Goal: Task Accomplishment & Management: Manage account settings

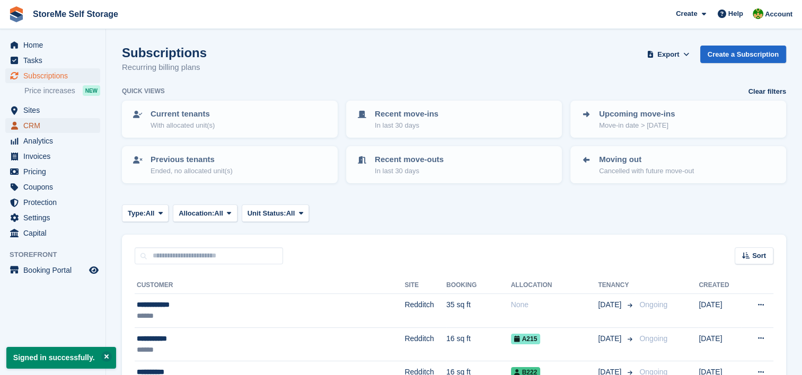
click at [55, 130] on span "CRM" at bounding box center [55, 125] width 64 height 15
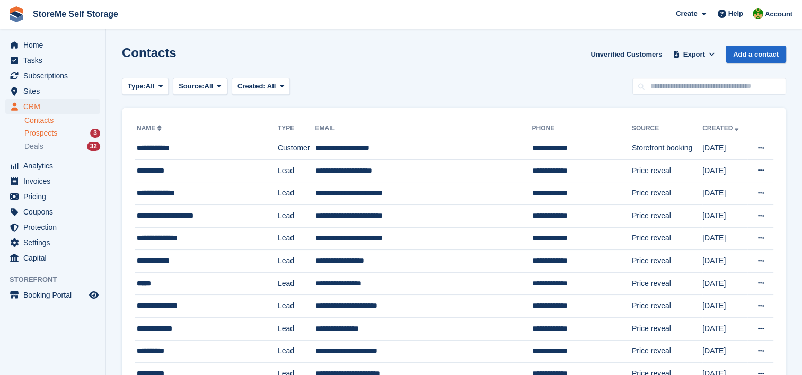
click at [52, 136] on span "Prospects" at bounding box center [40, 133] width 33 height 10
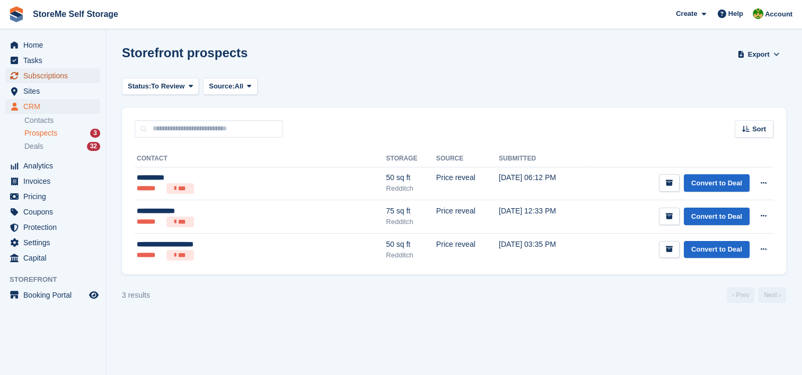
click at [44, 70] on span "Subscriptions" at bounding box center [55, 75] width 64 height 15
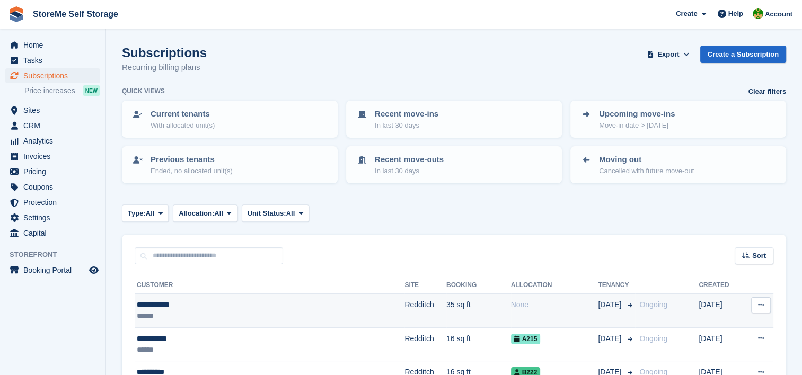
click at [275, 300] on div "**********" at bounding box center [231, 305] width 188 height 11
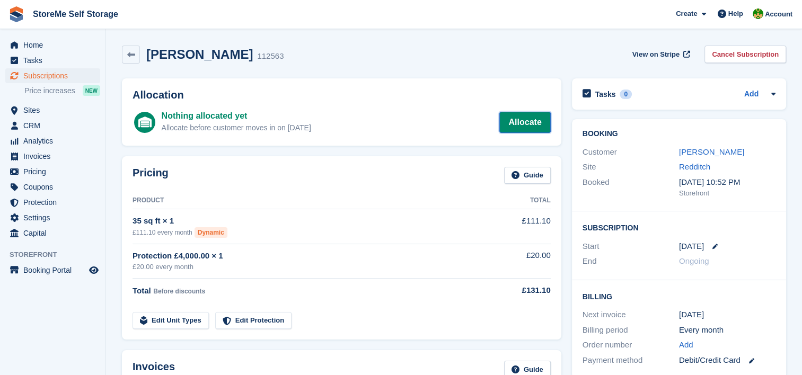
click at [530, 113] on link "Allocate" at bounding box center [524, 122] width 51 height 21
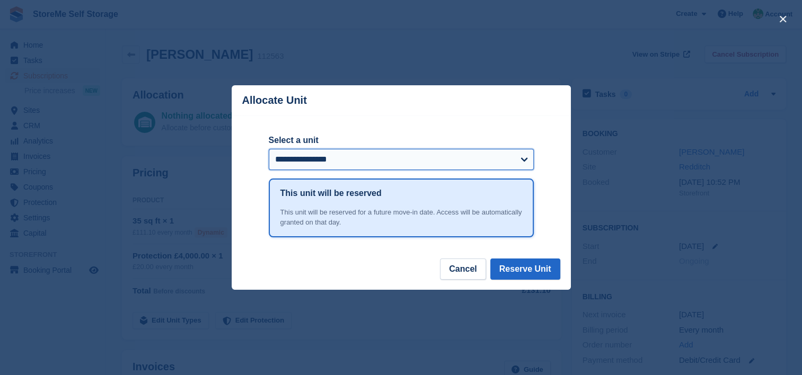
click at [351, 166] on select "**********" at bounding box center [401, 159] width 265 height 21
select select "****"
click at [269, 149] on select "**********" at bounding box center [401, 159] width 265 height 21
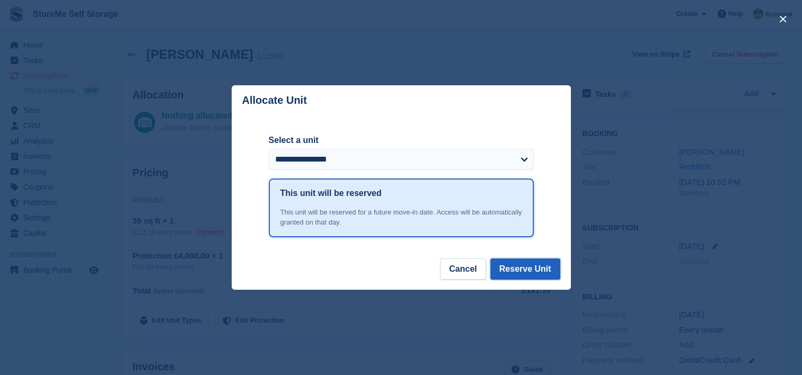
click at [521, 276] on button "Reserve Unit" at bounding box center [525, 269] width 70 height 21
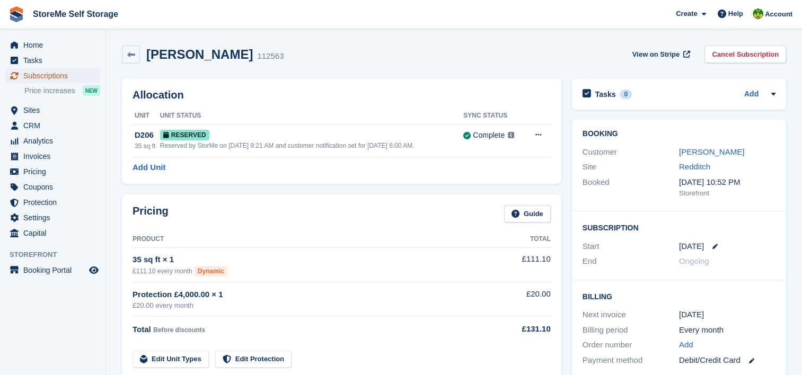
click at [63, 73] on span "Subscriptions" at bounding box center [55, 75] width 64 height 15
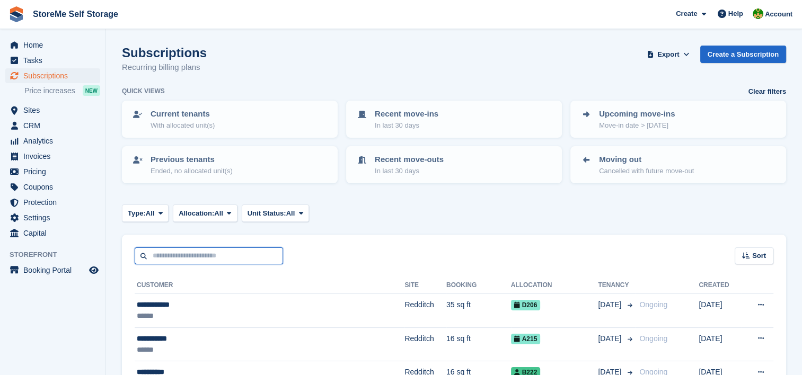
click at [173, 254] on input "text" at bounding box center [209, 256] width 148 height 17
type input "*****"
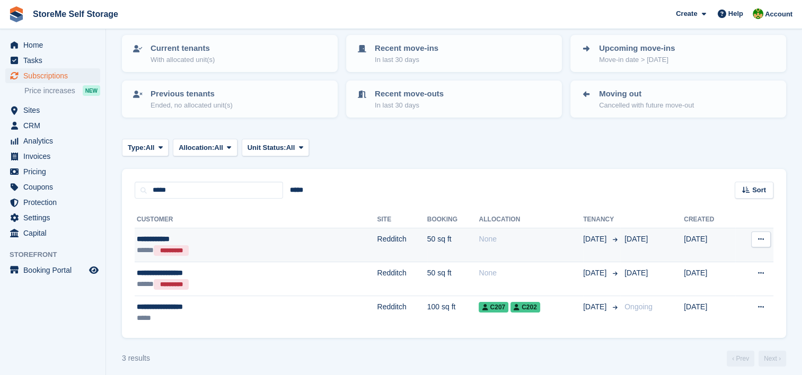
scroll to position [72, 0]
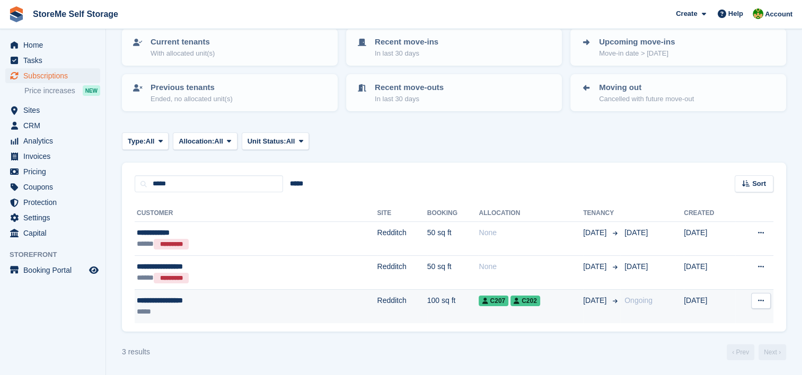
click at [377, 301] on td "Redditch" at bounding box center [402, 305] width 50 height 33
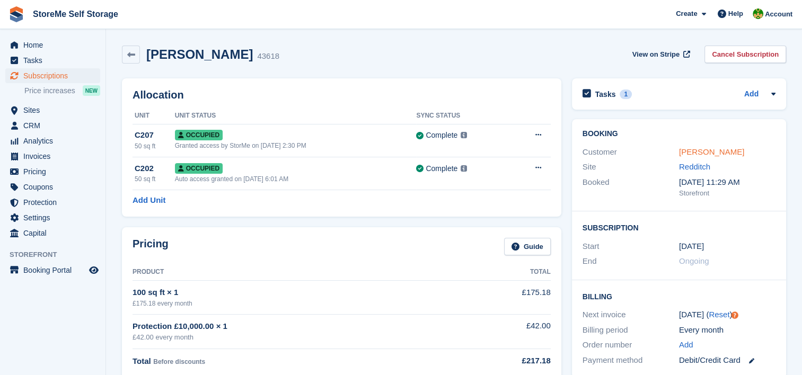
click at [698, 150] on link "Charlotte Vaughan" at bounding box center [711, 151] width 65 height 9
click at [532, 40] on div "Charlotte Vaughan 43618 View on Stripe Cancel Subscription" at bounding box center [454, 56] width 675 height 33
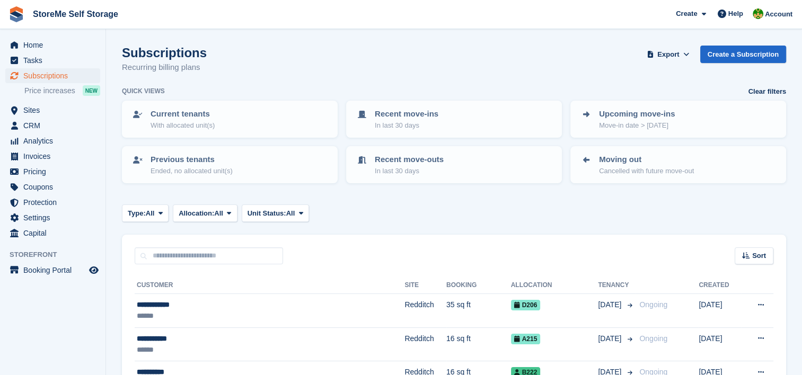
click at [167, 240] on div "Sort Sort by Customer name Date created Move in date Move out date Created (old…" at bounding box center [454, 250] width 664 height 30
click at [163, 246] on div "Sort Sort by Customer name Date created Move in date Move out date Created (old…" at bounding box center [454, 250] width 664 height 30
click at [161, 256] on input "text" at bounding box center [209, 256] width 148 height 17
type input "********"
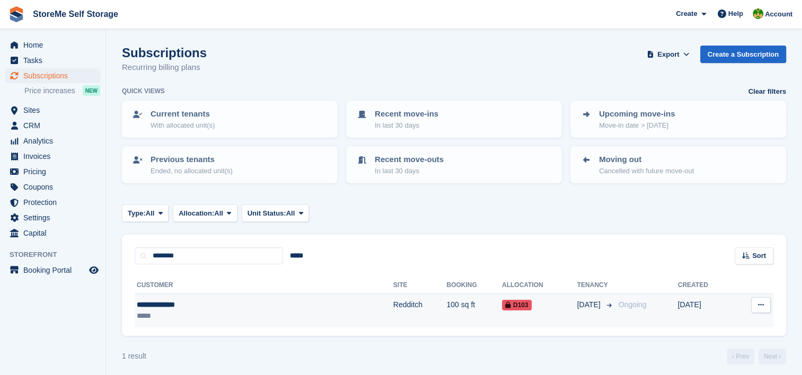
click at [765, 310] on button at bounding box center [761, 305] width 20 height 16
click at [615, 318] on td "Ongoing" at bounding box center [646, 310] width 64 height 33
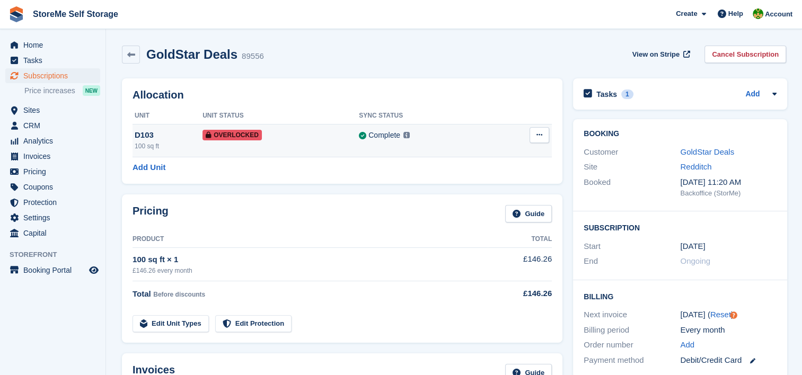
click at [527, 135] on td "Remove Overlock" at bounding box center [523, 140] width 59 height 33
click at [531, 133] on button at bounding box center [540, 135] width 20 height 16
click at [504, 155] on p "Remove Overlock" at bounding box center [498, 156] width 92 height 14
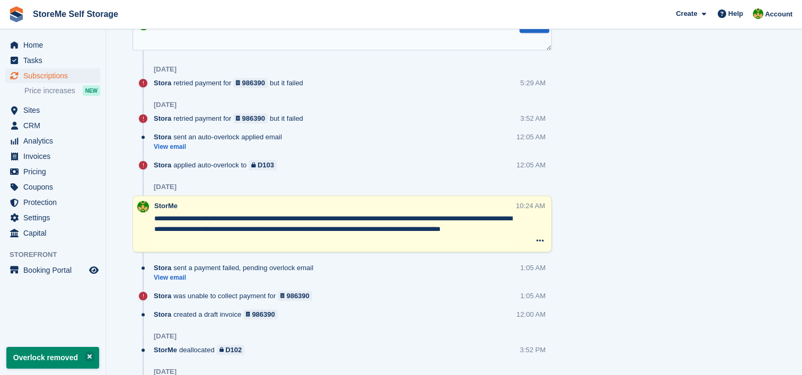
scroll to position [689, 0]
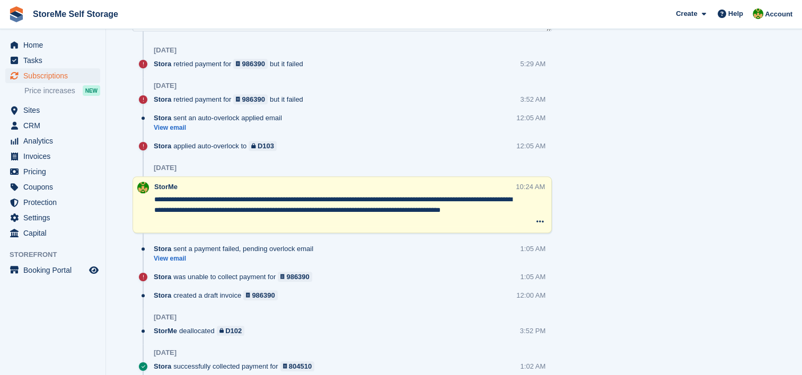
drag, startPoint x: 223, startPoint y: 220, endPoint x: 236, endPoint y: 250, distance: 33.2
click at [236, 250] on div "Timeline Show only notes Post Today Stora retried payment for 986390 but it fai…" at bounding box center [342, 363] width 419 height 774
click at [540, 310] on div "17 Sep" at bounding box center [353, 317] width 398 height 17
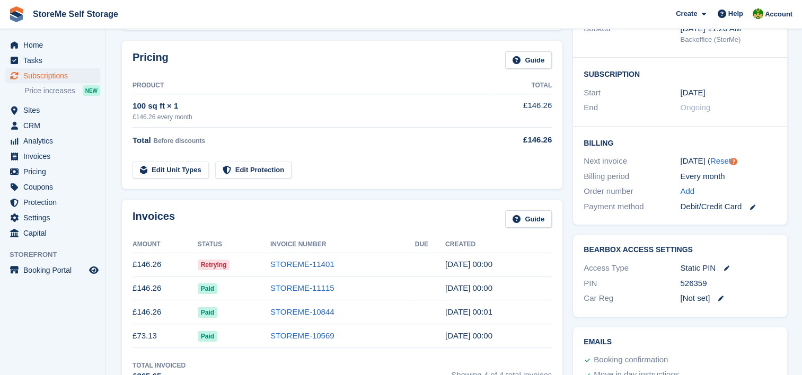
scroll to position [0, 0]
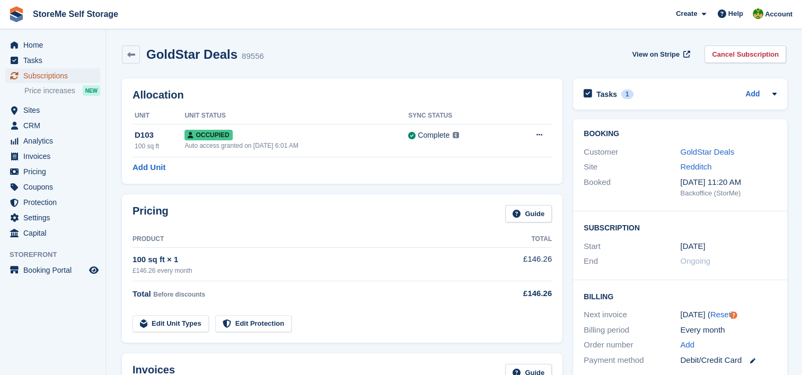
click at [51, 78] on span "Subscriptions" at bounding box center [55, 75] width 64 height 15
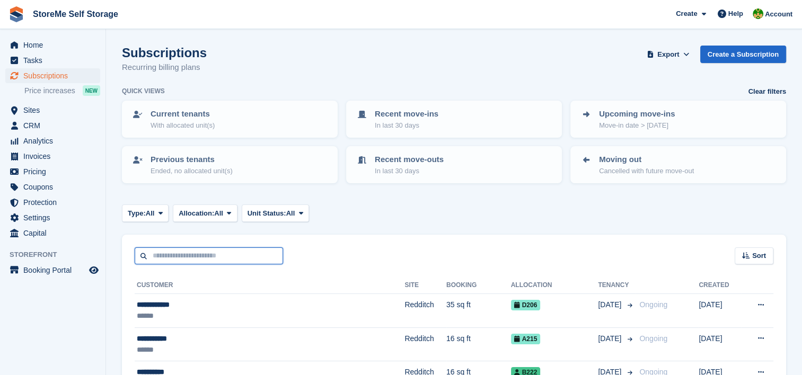
click at [203, 252] on input "text" at bounding box center [209, 256] width 148 height 17
type input "***"
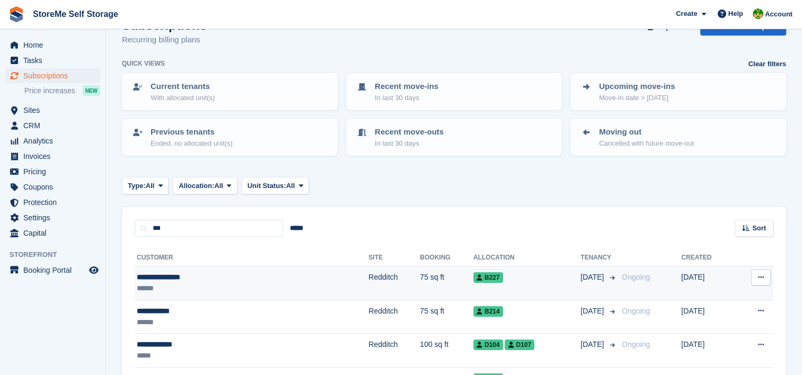
scroll to position [53, 0]
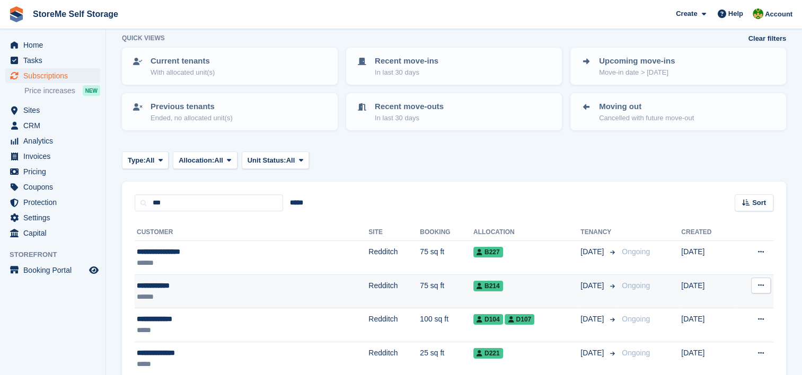
click at [197, 278] on td "**********" at bounding box center [252, 292] width 234 height 34
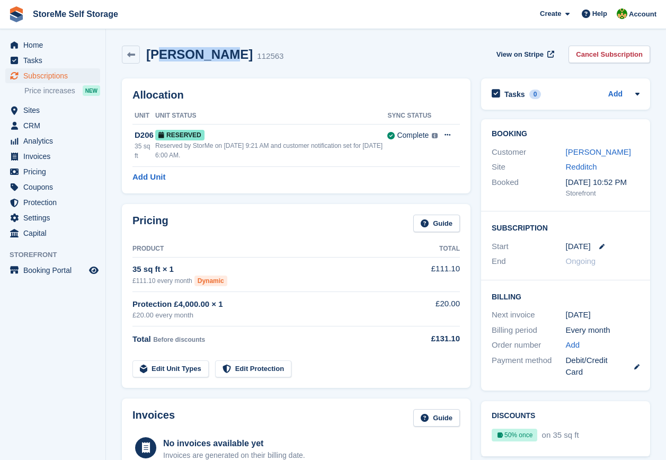
drag, startPoint x: 222, startPoint y: 56, endPoint x: 166, endPoint y: 55, distance: 55.7
click at [166, 55] on h2 "Melissa Howe" at bounding box center [199, 54] width 107 height 14
drag, startPoint x: 166, startPoint y: 55, endPoint x: 267, endPoint y: 108, distance: 113.4
click at [267, 108] on th "Unit Status" at bounding box center [271, 116] width 232 height 17
drag, startPoint x: 227, startPoint y: 54, endPoint x: 144, endPoint y: 52, distance: 83.3
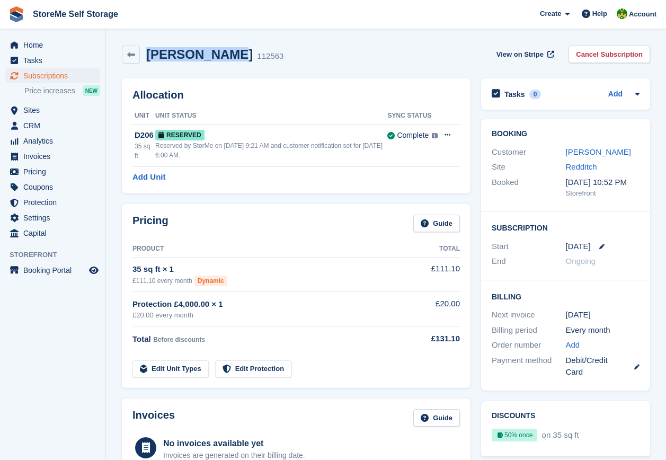
click at [144, 52] on div "Melissa Howe 112563" at bounding box center [212, 54] width 144 height 15
copy h2 "Melissa Howe"
click at [163, 430] on div "Invoices Guide No invoices available yet Invoices are generated on their billin…" at bounding box center [296, 442] width 349 height 86
click at [594, 154] on link "Melissa Howe" at bounding box center [598, 151] width 65 height 9
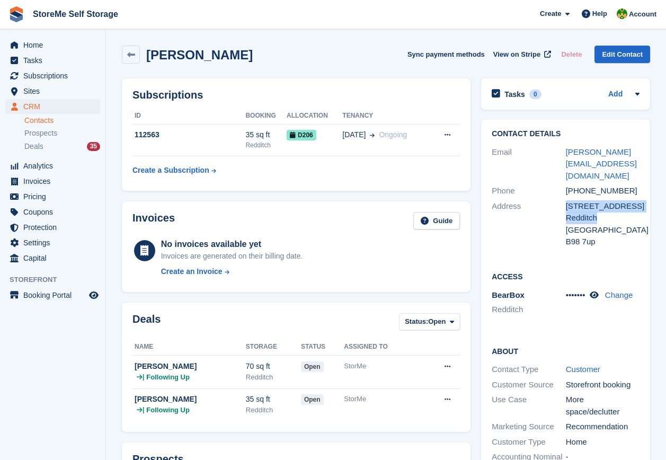
drag, startPoint x: 603, startPoint y: 208, endPoint x: 551, endPoint y: 190, distance: 54.8
click at [551, 199] on div "Address 1 Tredington Close Redditch United Kingdom B98 7up" at bounding box center [566, 224] width 148 height 51
copy div "1 Tredington Close Redditch"
drag, startPoint x: 630, startPoint y: 180, endPoint x: 561, endPoint y: 178, distance: 69.0
click at [561, 183] on div "Phone +447488274108" at bounding box center [566, 190] width 148 height 15
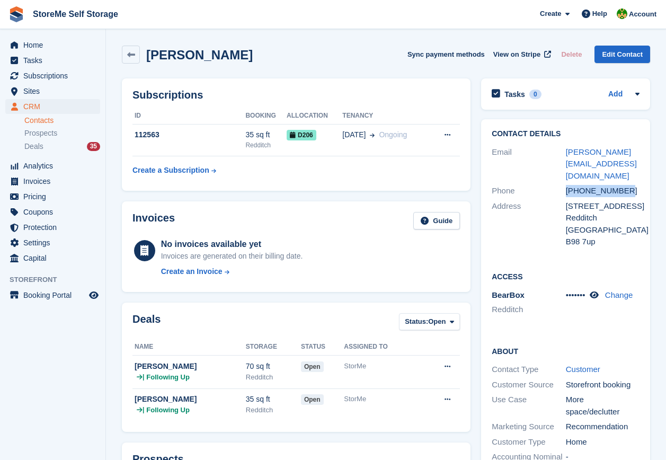
copy div "+447488274108"
drag, startPoint x: 599, startPoint y: 229, endPoint x: 579, endPoint y: 225, distance: 20.0
click at [579, 236] on div "B98 7up" at bounding box center [603, 242] width 74 height 12
drag, startPoint x: 579, startPoint y: 225, endPoint x: 612, endPoint y: 236, distance: 34.7
click at [615, 243] on div "Contact Details Email m.c.howe@outlook.com Phone +447488274108 Address 1 Tredin…" at bounding box center [565, 189] width 169 height 141
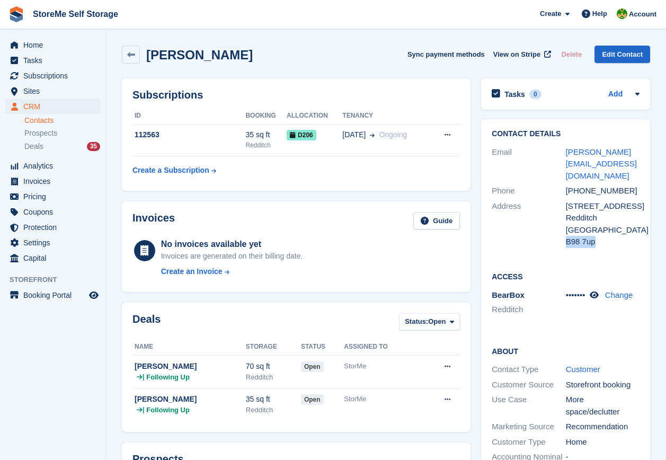
drag, startPoint x: 601, startPoint y: 227, endPoint x: 567, endPoint y: 231, distance: 34.1
click at [567, 236] on div "B98 7up" at bounding box center [603, 242] width 74 height 12
copy div "B98 7up"
drag, startPoint x: 580, startPoint y: 165, endPoint x: 565, endPoint y: 156, distance: 18.3
click at [565, 156] on div "Email m.c.howe@outlook.com" at bounding box center [566, 164] width 148 height 39
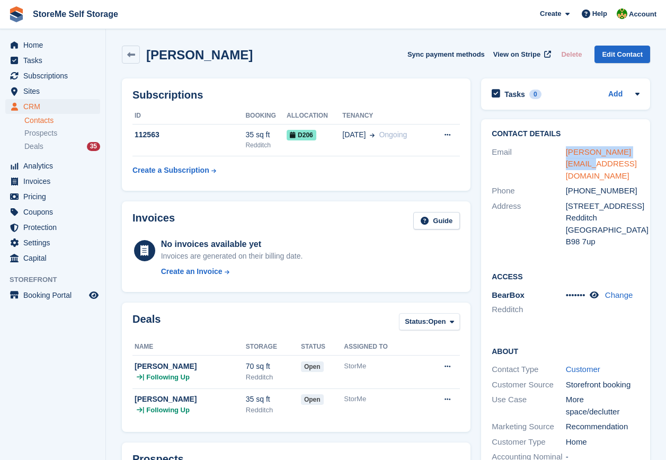
drag, startPoint x: 565, startPoint y: 156, endPoint x: 570, endPoint y: 157, distance: 5.4
copy div "m.c.howe@outlook.com"
click at [318, 171] on table "ID Booking Allocation Tenancy 112563 35 sq ft Redditch D206 01 Nov Ongoing Canc…" at bounding box center [297, 144] width 328 height 73
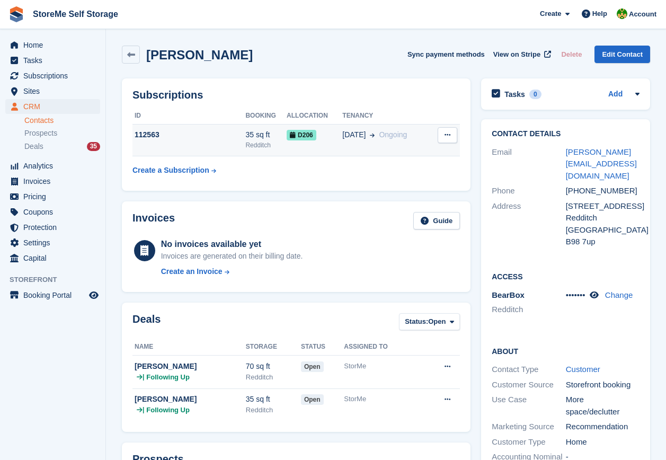
click at [247, 139] on div "35 sq ft" at bounding box center [265, 134] width 41 height 11
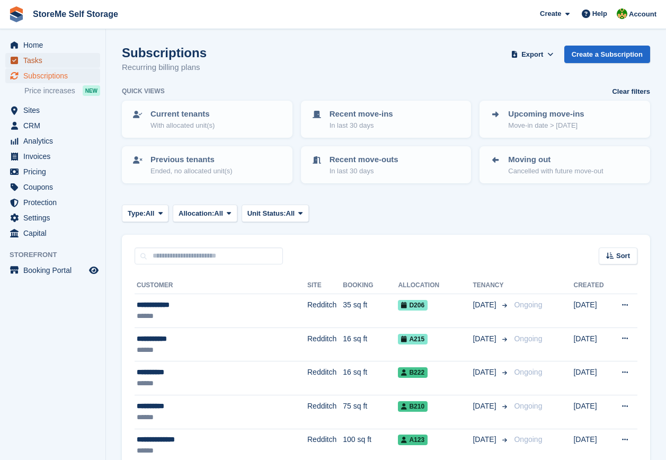
click at [33, 60] on span "Tasks" at bounding box center [55, 60] width 64 height 15
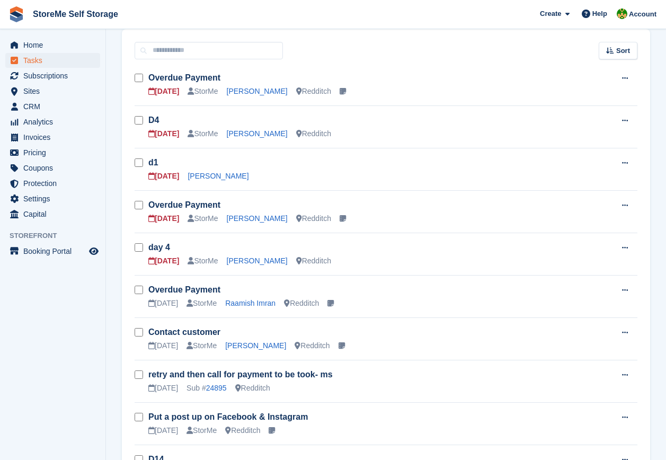
scroll to position [106, 0]
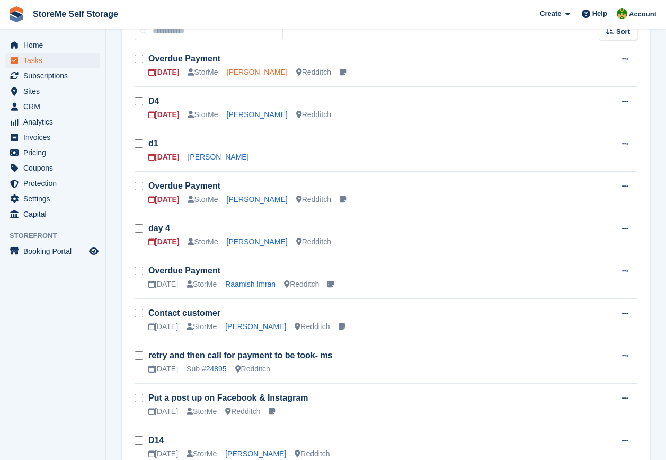
click at [254, 71] on link "[PERSON_NAME]" at bounding box center [257, 72] width 61 height 8
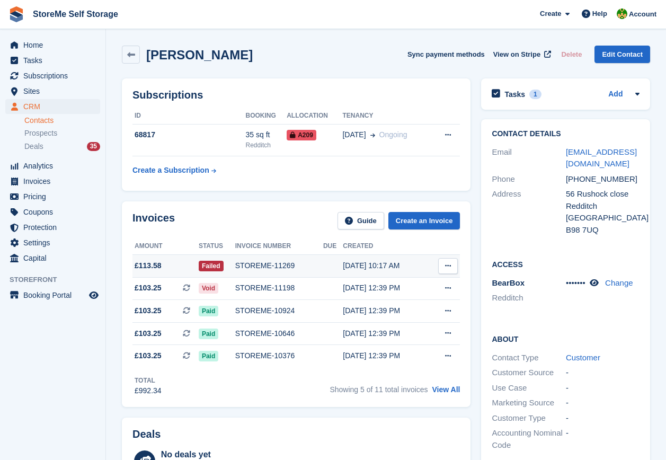
click at [272, 260] on div "STOREME-11269" at bounding box center [279, 265] width 88 height 11
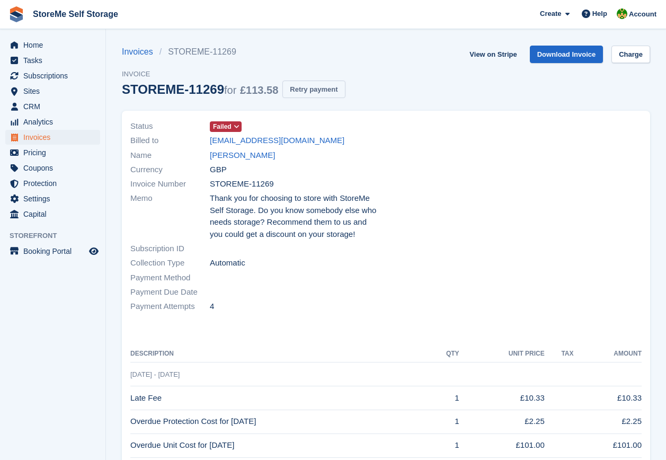
click at [305, 96] on button "Retry payment" at bounding box center [314, 89] width 63 height 17
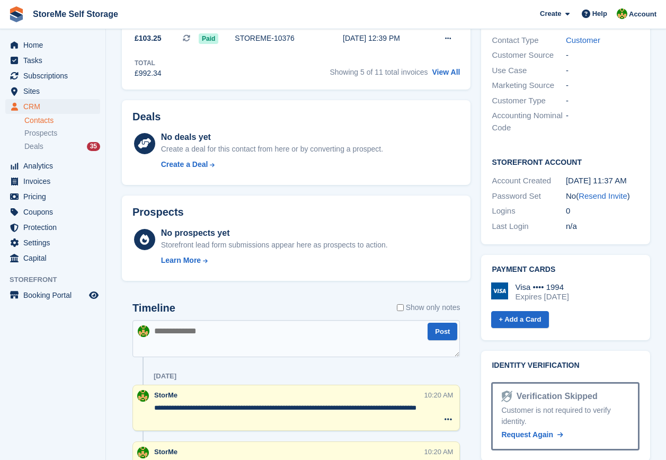
scroll to position [318, 0]
click at [197, 350] on textarea at bounding box center [297, 338] width 328 height 37
type textarea "*"
type textarea "**********"
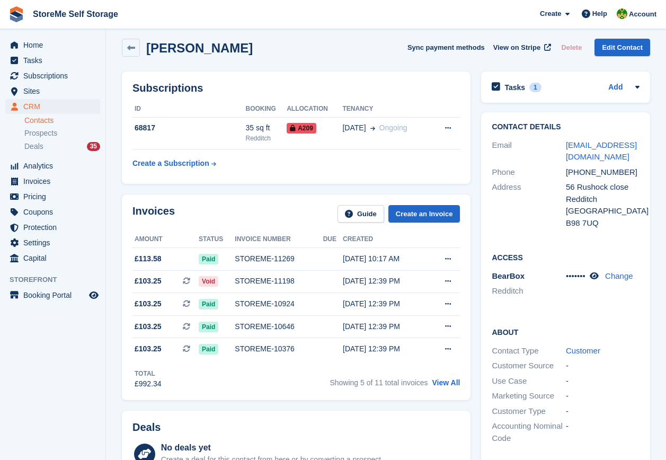
scroll to position [0, 0]
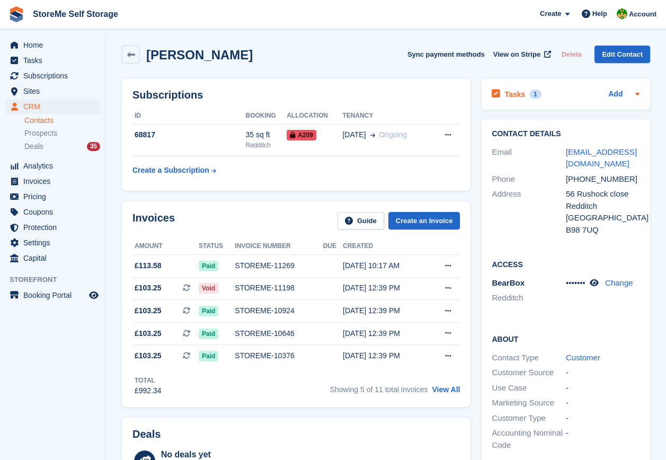
click at [517, 98] on h2 "Tasks" at bounding box center [515, 95] width 21 height 10
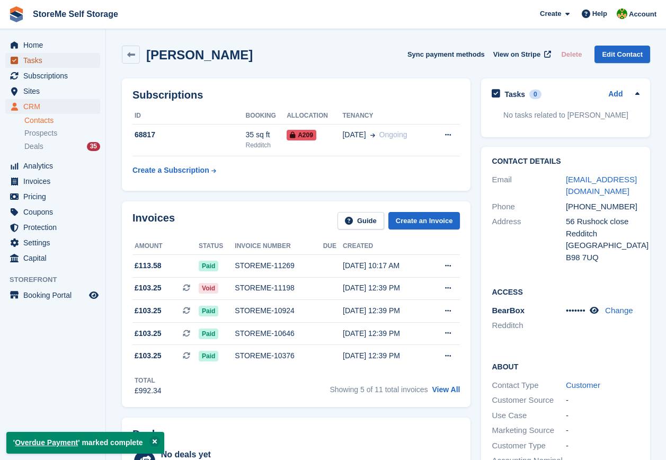
click at [29, 55] on span "Tasks" at bounding box center [55, 60] width 64 height 15
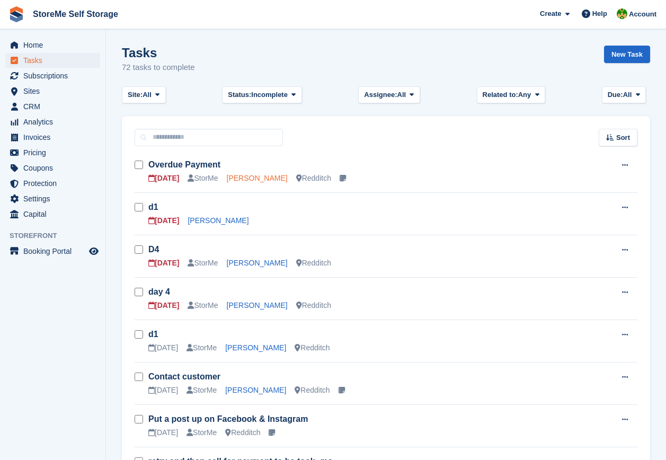
click at [250, 175] on link "Mathew Shipley" at bounding box center [257, 178] width 61 height 8
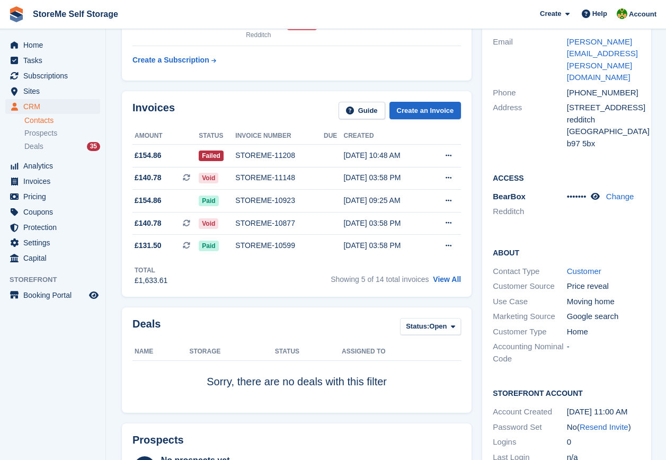
scroll to position [318, 0]
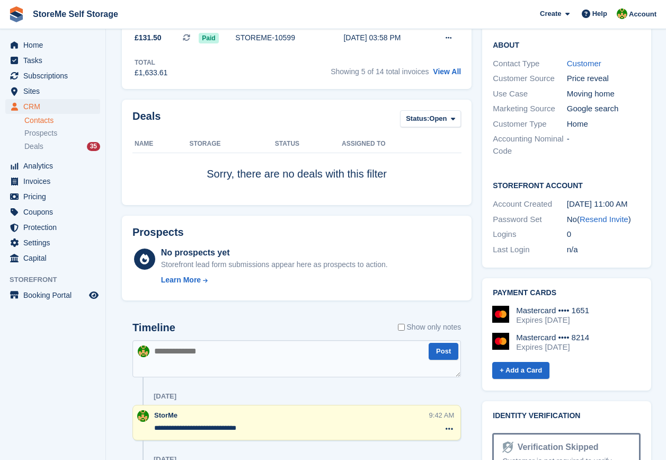
click at [180, 360] on textarea at bounding box center [297, 358] width 329 height 37
paste textarea "**********"
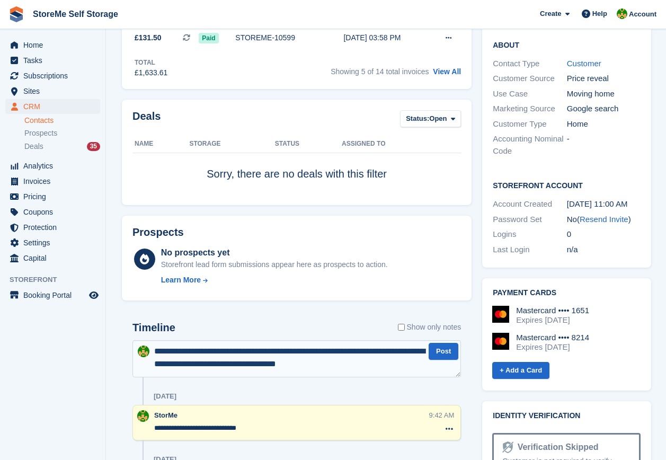
scroll to position [196, 0]
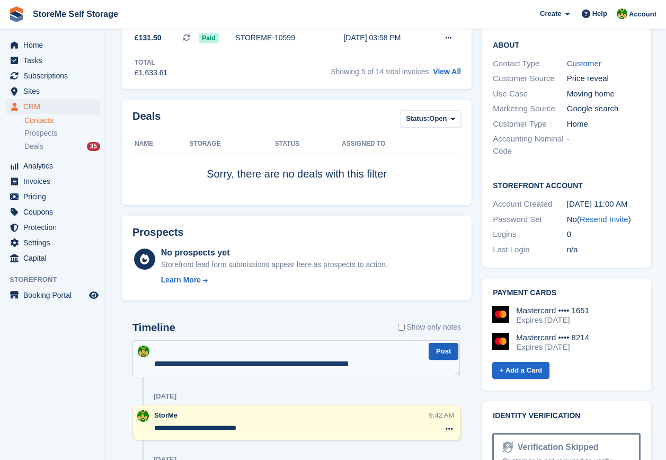
click at [445, 345] on div "**********" at bounding box center [297, 358] width 329 height 37
type textarea "**********"
click at [444, 347] on button "Post" at bounding box center [444, 351] width 30 height 17
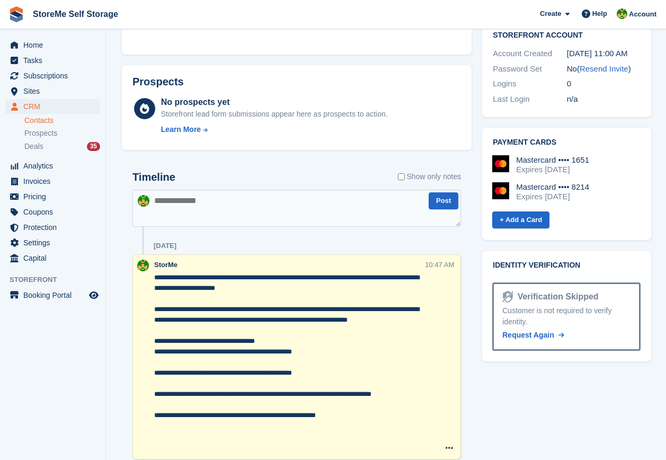
scroll to position [530, 0]
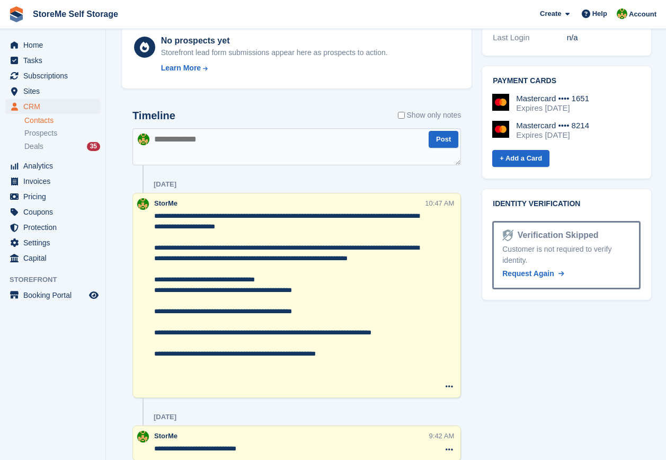
click at [306, 180] on div "Today" at bounding box center [307, 184] width 307 height 17
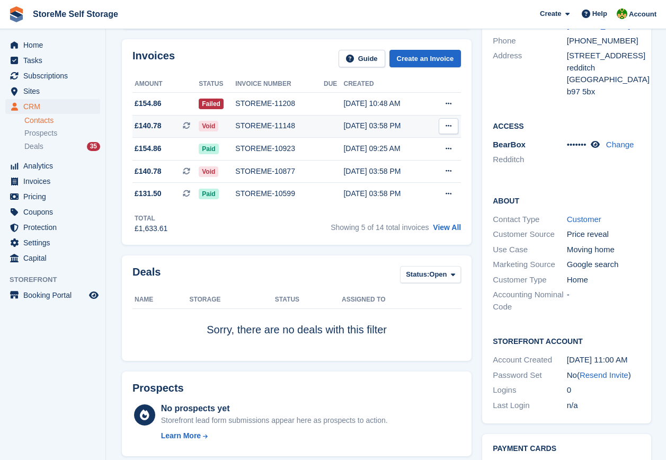
scroll to position [0, 0]
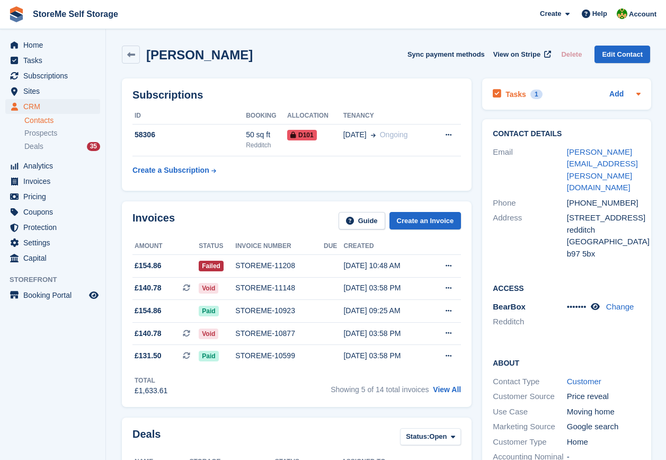
click at [511, 92] on h2 "Tasks" at bounding box center [516, 95] width 21 height 10
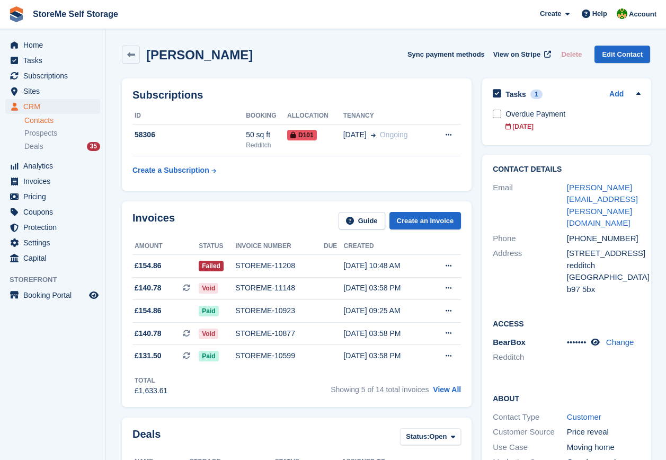
click at [268, 207] on div "Invoices Guide Create an Invoice Amount Status Invoice number Due Created £154.…" at bounding box center [297, 304] width 350 height 206
click at [445, 391] on link "View All" at bounding box center [447, 389] width 28 height 8
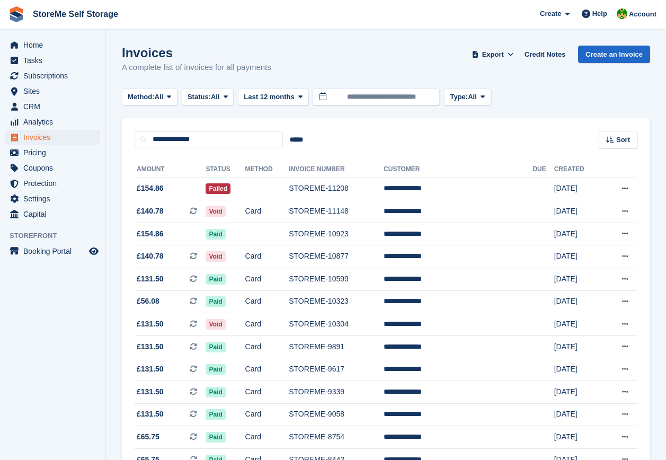
click at [85, 383] on aside "Home Tasks Subscriptions Subscriptions Subscriptions Price increases NEW Price …" at bounding box center [52, 232] width 105 height 407
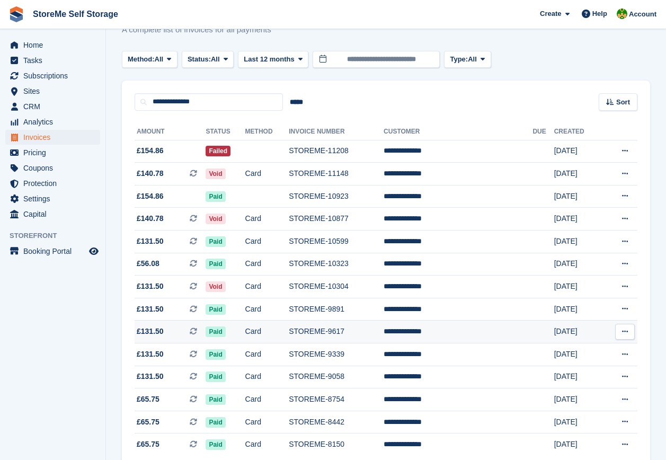
scroll to position [86, 0]
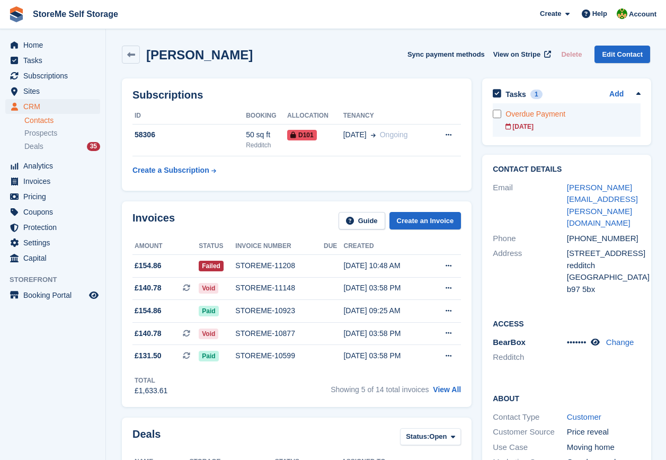
click at [523, 117] on div "Overdue Payment" at bounding box center [573, 114] width 135 height 11
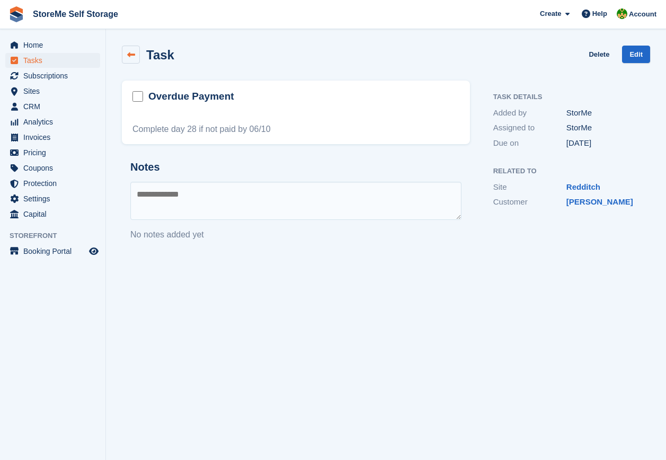
click at [126, 56] on link at bounding box center [131, 55] width 18 height 18
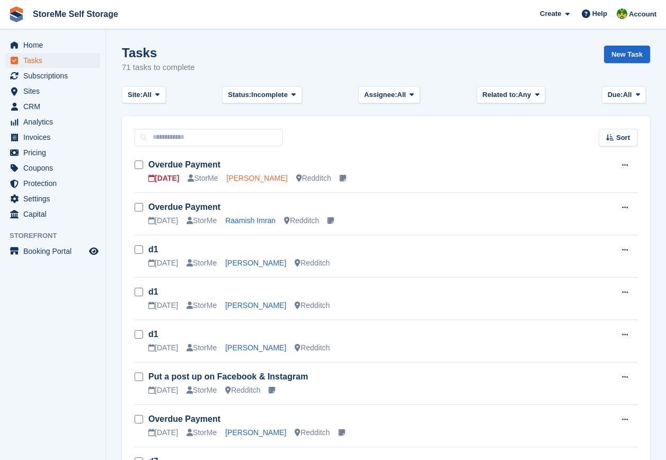
click at [262, 181] on link "Mathew Shipley" at bounding box center [257, 178] width 61 height 8
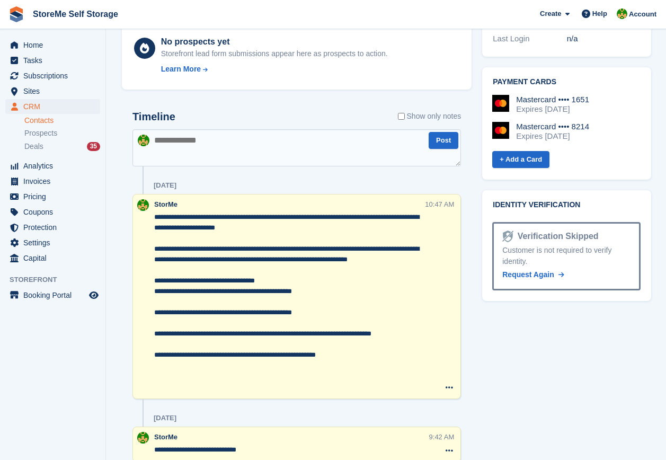
scroll to position [530, 0]
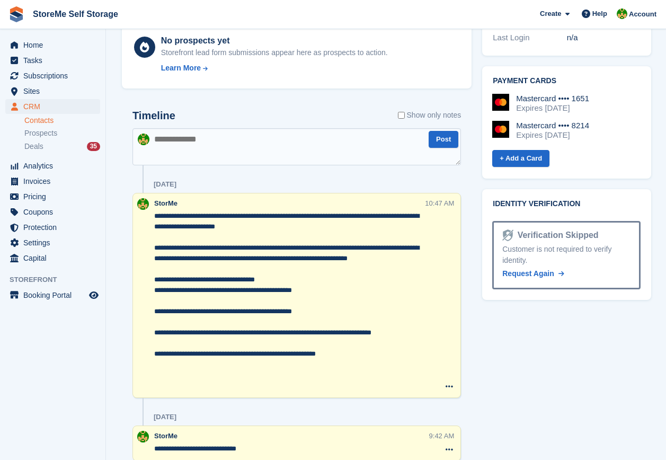
drag, startPoint x: 183, startPoint y: 124, endPoint x: 179, endPoint y: 144, distance: 20.1
click at [183, 126] on div "Timeline Show only notes" at bounding box center [297, 119] width 329 height 19
click at [179, 144] on textarea at bounding box center [297, 146] width 329 height 37
click at [192, 158] on textarea at bounding box center [297, 146] width 329 height 37
paste textarea "**********"
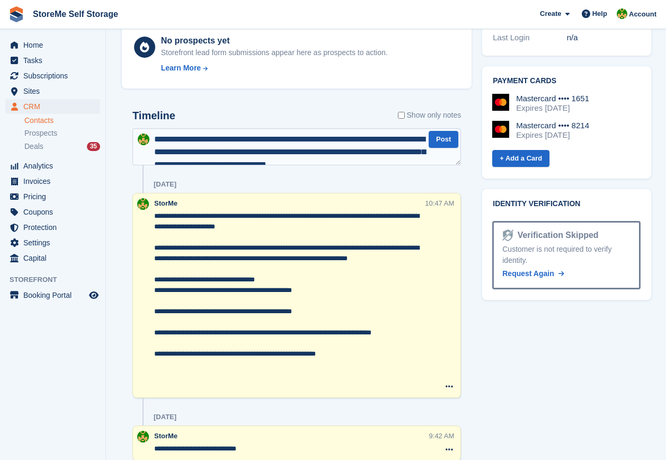
scroll to position [18, 0]
type textarea "**********"
click at [445, 145] on button "Post" at bounding box center [444, 139] width 30 height 17
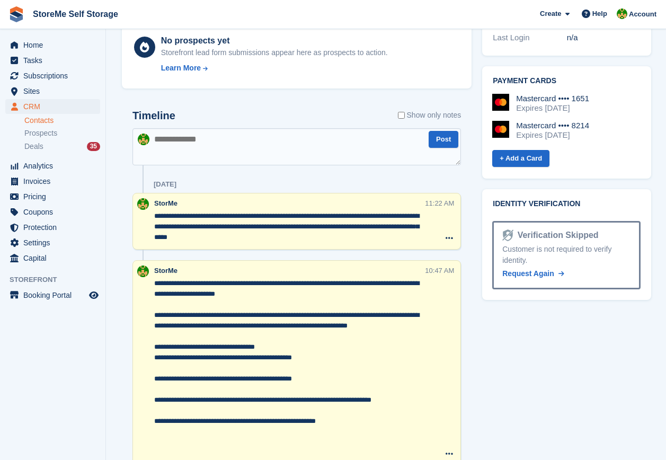
click at [205, 157] on textarea at bounding box center [297, 146] width 329 height 37
paste textarea "**********"
type textarea "**********"
click at [443, 142] on button "Post" at bounding box center [444, 139] width 30 height 17
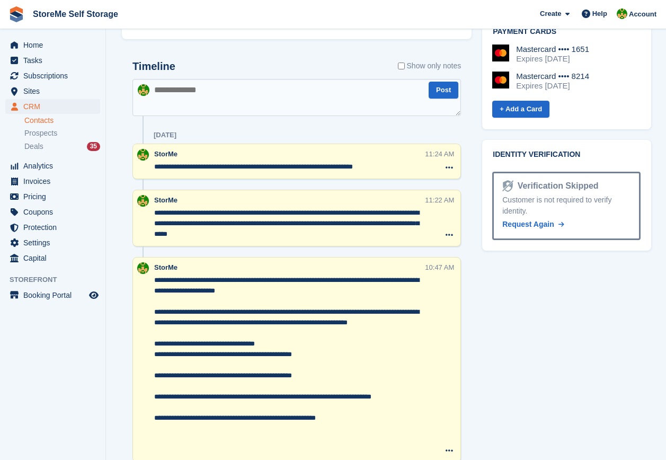
scroll to position [583, 0]
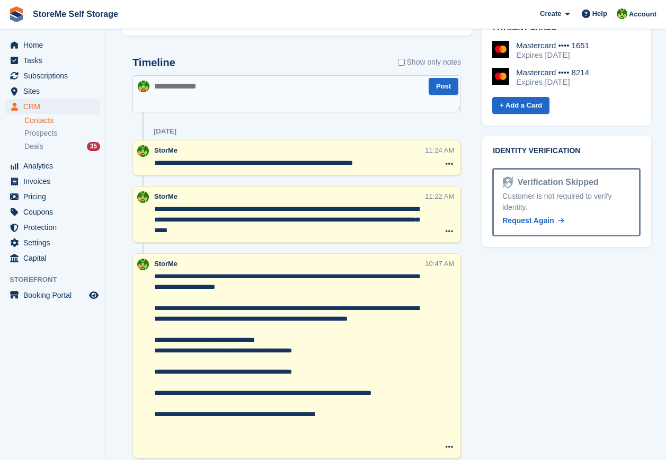
click at [246, 94] on textarea at bounding box center [297, 93] width 329 height 37
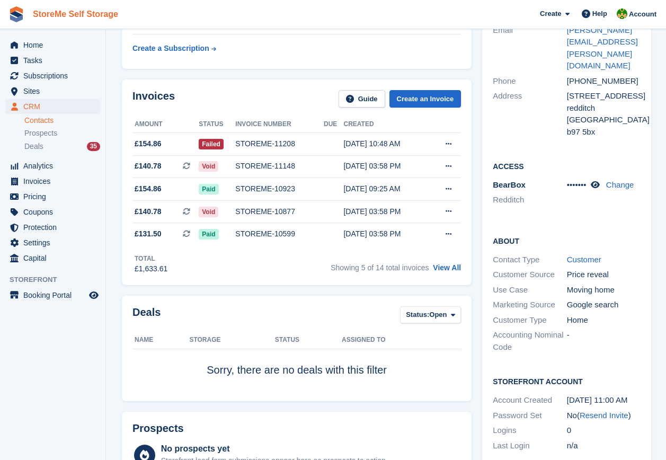
scroll to position [0, 0]
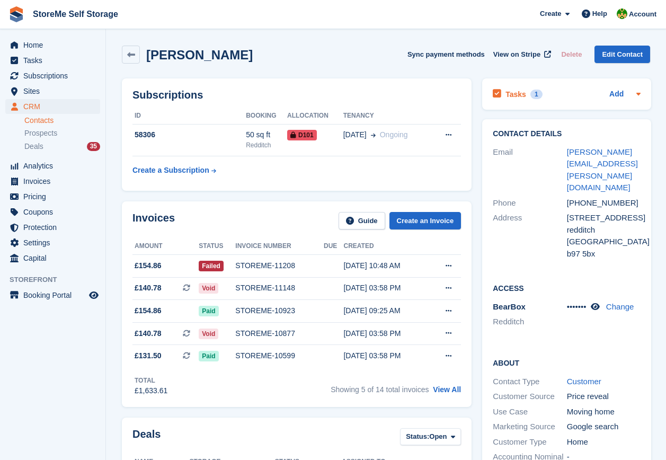
click at [510, 94] on h2 "Tasks" at bounding box center [516, 95] width 21 height 10
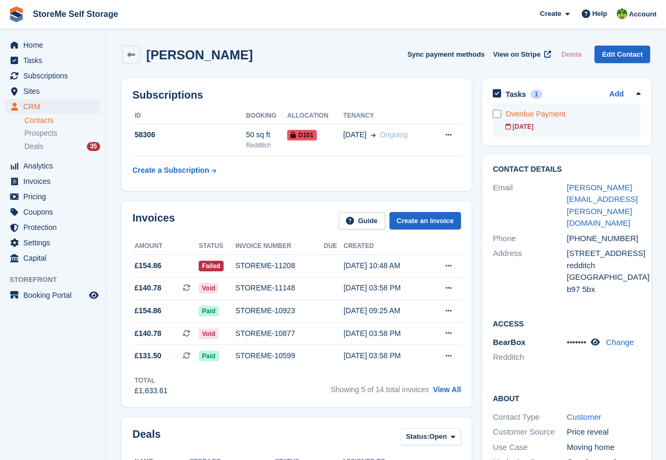
click at [521, 116] on div "Overdue Payment" at bounding box center [573, 114] width 135 height 11
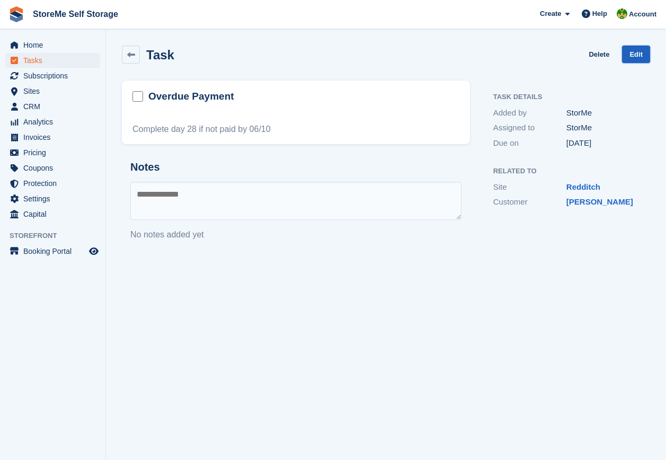
click at [648, 55] on link "Edit" at bounding box center [636, 54] width 28 height 17
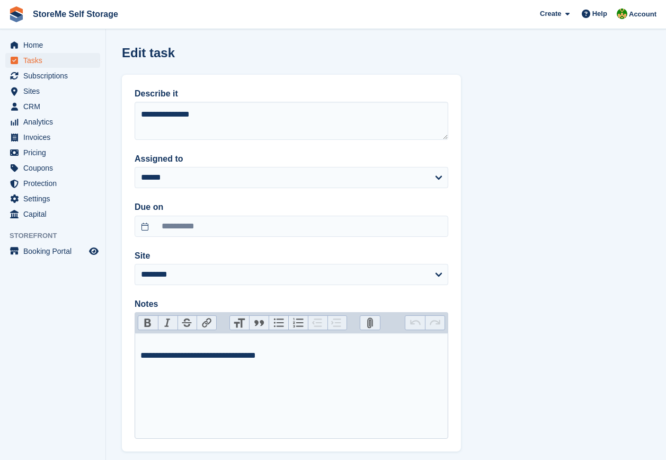
click at [284, 366] on trix-editor "**********" at bounding box center [292, 386] width 314 height 106
drag, startPoint x: 301, startPoint y: 357, endPoint x: 97, endPoint y: 372, distance: 204.1
click at [97, 372] on div "Home Tasks Subscriptions Subscriptions Subscriptions Price increases NEW Price …" at bounding box center [333, 257] width 666 height 514
type trix-editor "**********"
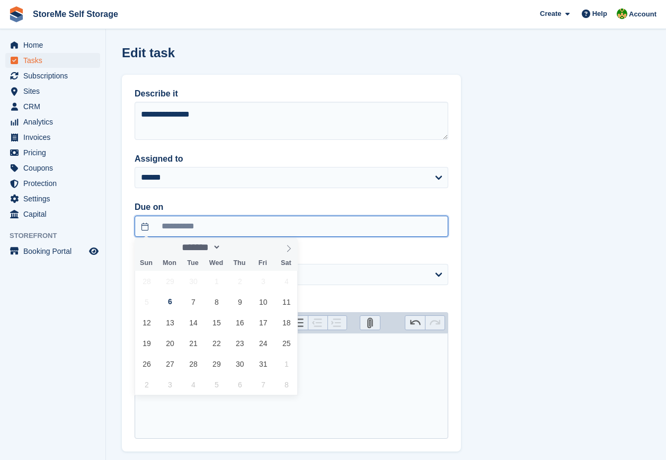
drag, startPoint x: 196, startPoint y: 224, endPoint x: 206, endPoint y: 223, distance: 9.7
click at [198, 224] on input "**********" at bounding box center [292, 226] width 314 height 21
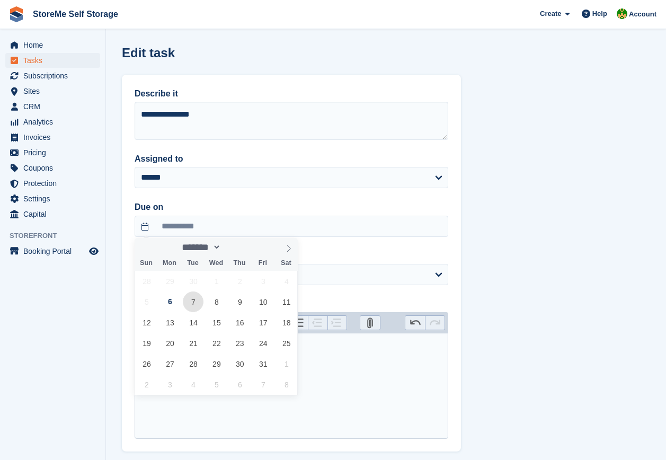
click at [198, 302] on span "7" at bounding box center [193, 302] width 21 height 21
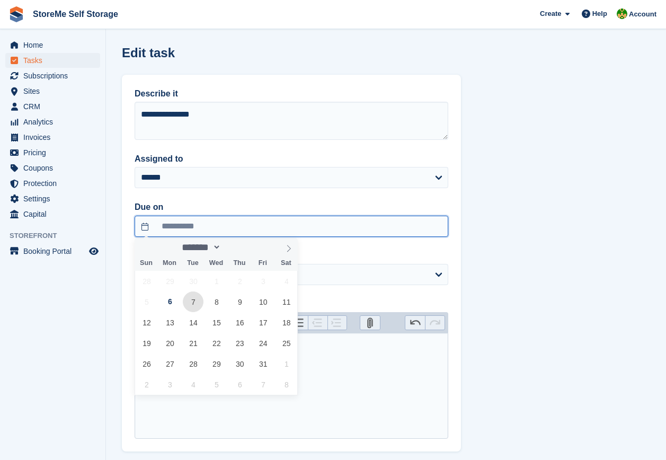
type input "**********"
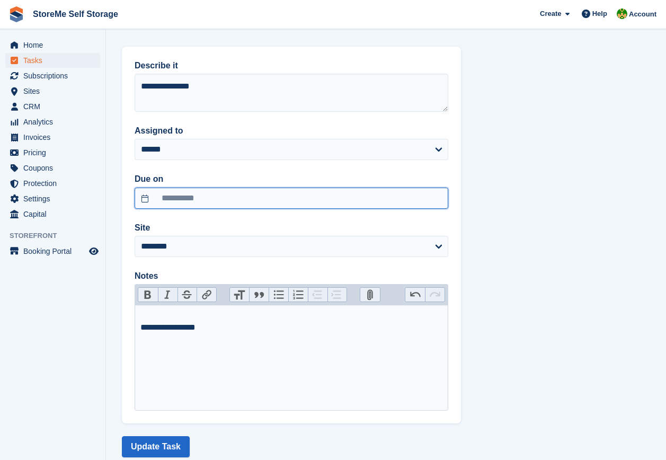
scroll to position [54, 0]
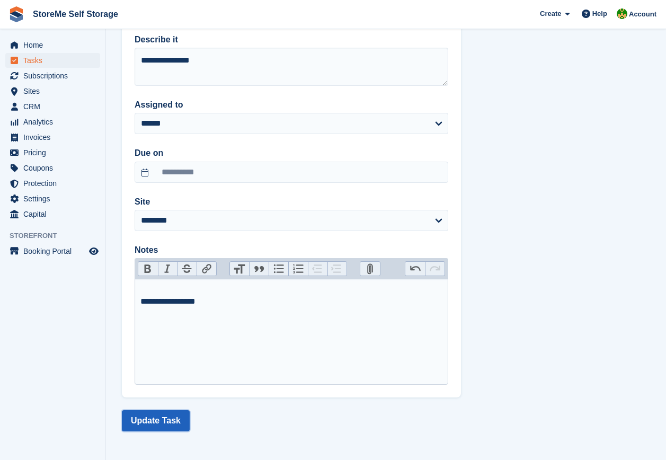
click at [144, 420] on button "Update Task" at bounding box center [156, 420] width 68 height 21
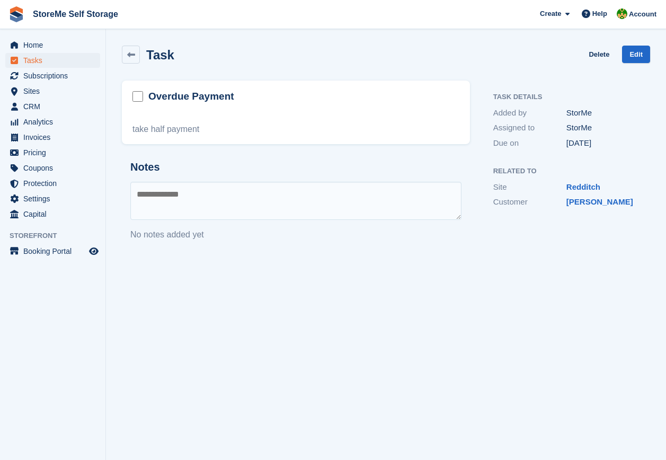
click at [350, 235] on div "Overdue Payment take half payment Notes No notes added yet Task Details Added b…" at bounding box center [386, 165] width 541 height 182
click at [600, 275] on section "Task was successfully updated. Task Delete Edit Overdue Payment take half payme…" at bounding box center [386, 230] width 560 height 460
drag, startPoint x: 600, startPoint y: 275, endPoint x: 575, endPoint y: 198, distance: 81.0
click at [575, 198] on link "Mathew Shipley" at bounding box center [600, 201] width 67 height 9
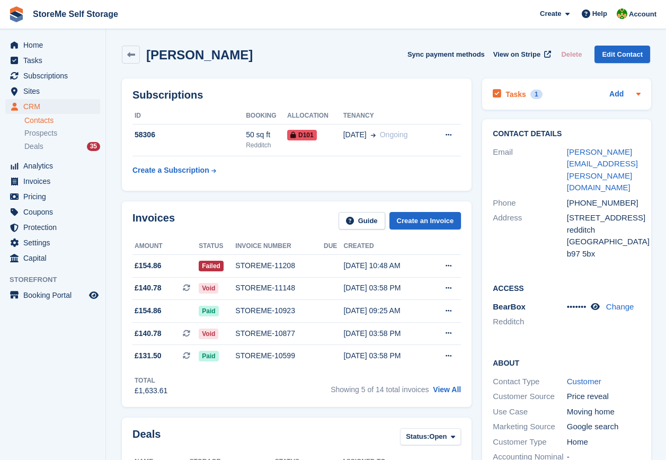
click at [623, 91] on div "Add" at bounding box center [625, 94] width 31 height 13
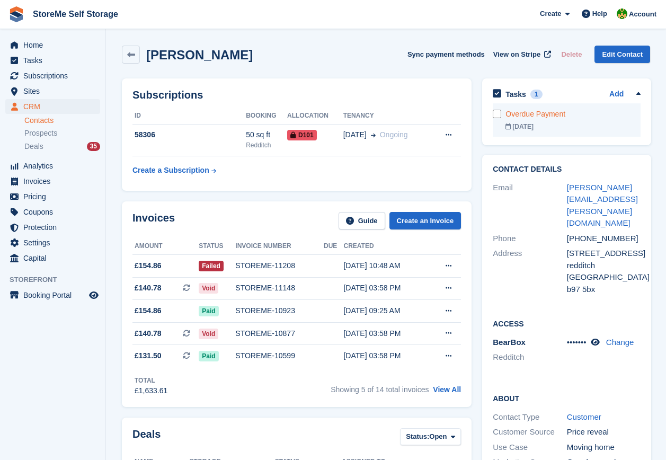
click at [559, 120] on link "Overdue Payment 07 Oct" at bounding box center [573, 119] width 135 height 33
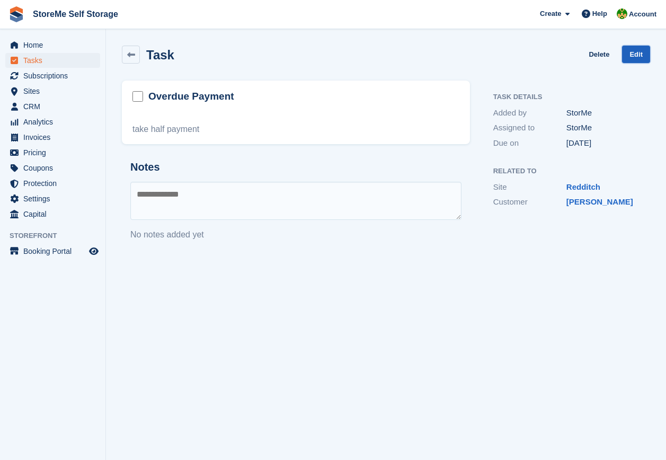
click at [642, 54] on link "Edit" at bounding box center [636, 54] width 28 height 17
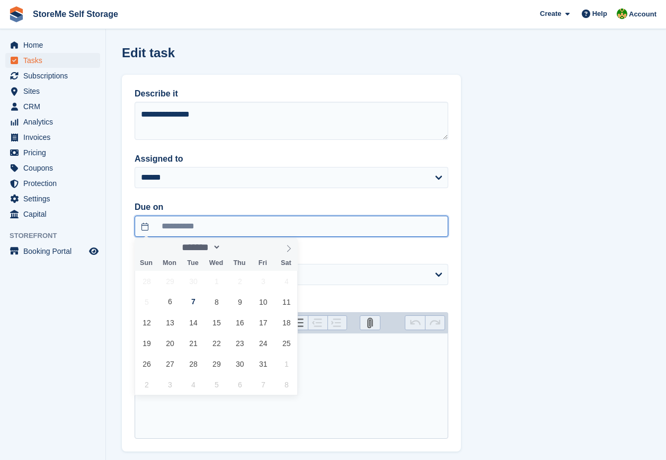
click at [204, 228] on input "**********" at bounding box center [292, 226] width 314 height 21
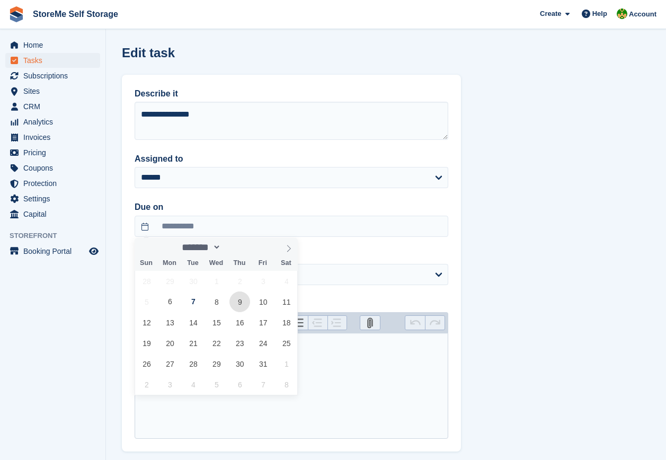
click at [241, 305] on span "9" at bounding box center [240, 302] width 21 height 21
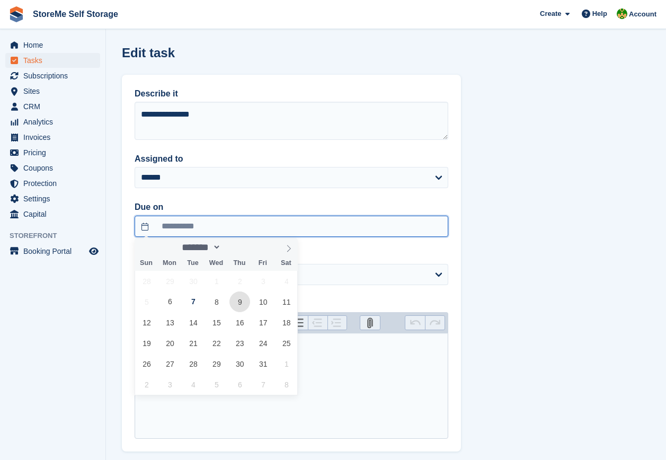
type input "**********"
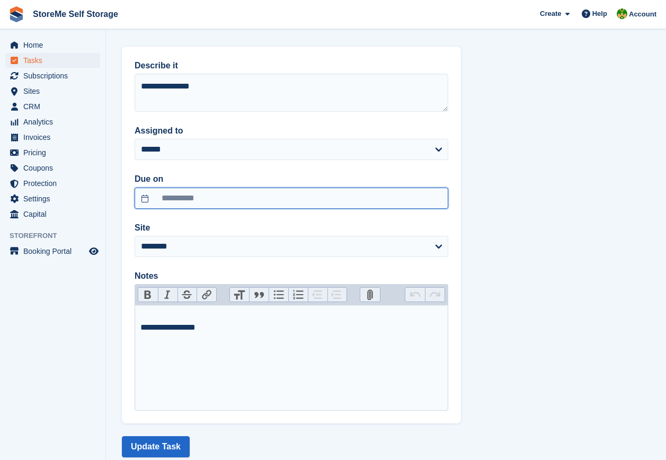
scroll to position [54, 0]
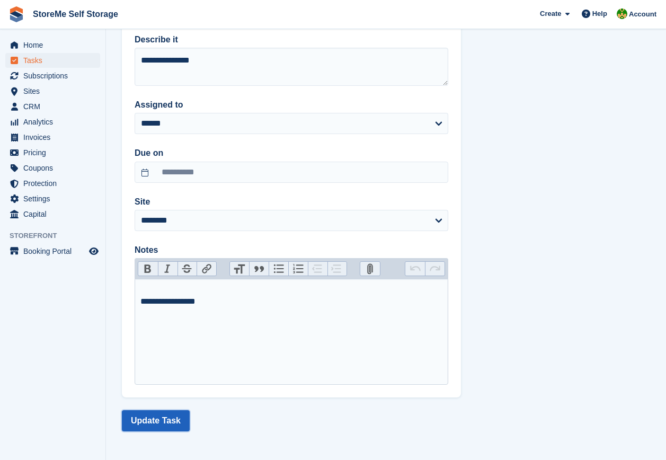
drag, startPoint x: 173, startPoint y: 424, endPoint x: 181, endPoint y: 416, distance: 12.0
click at [173, 424] on button "Update Task" at bounding box center [156, 420] width 68 height 21
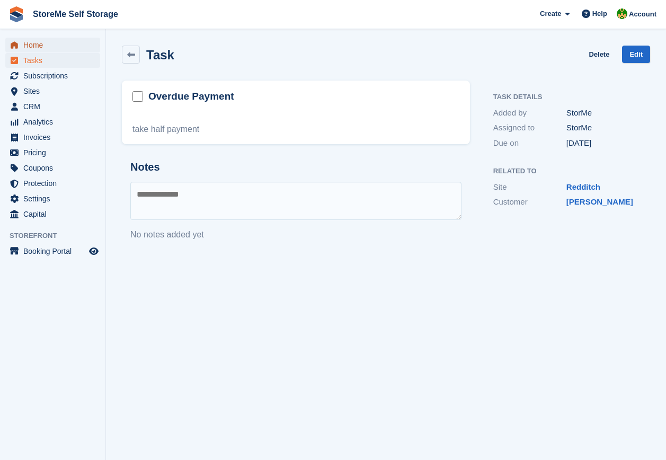
click at [39, 42] on span "Home" at bounding box center [55, 45] width 64 height 15
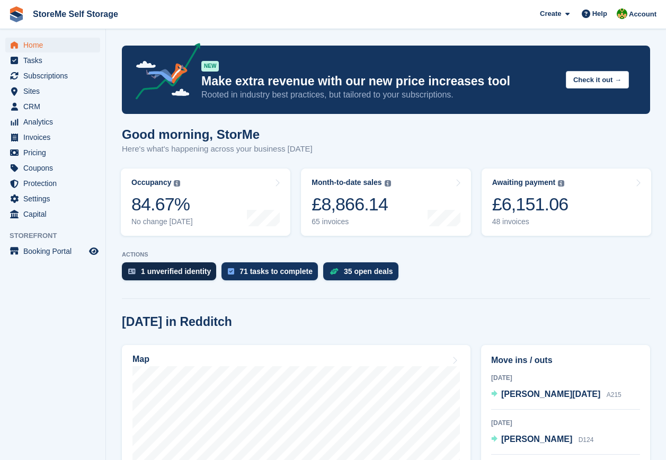
click at [172, 270] on div "1 unverified identity" at bounding box center [176, 271] width 70 height 8
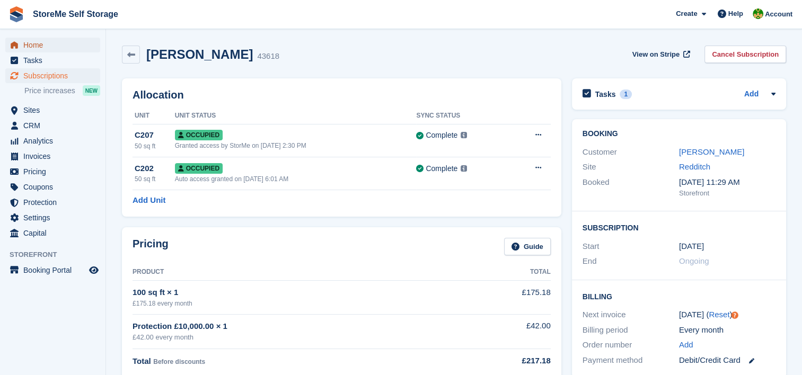
click at [25, 45] on span "Home" at bounding box center [55, 45] width 64 height 15
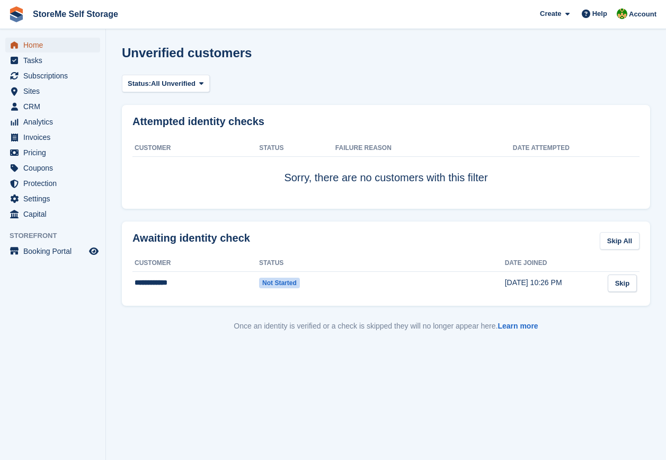
click at [37, 48] on span "Home" at bounding box center [55, 45] width 64 height 15
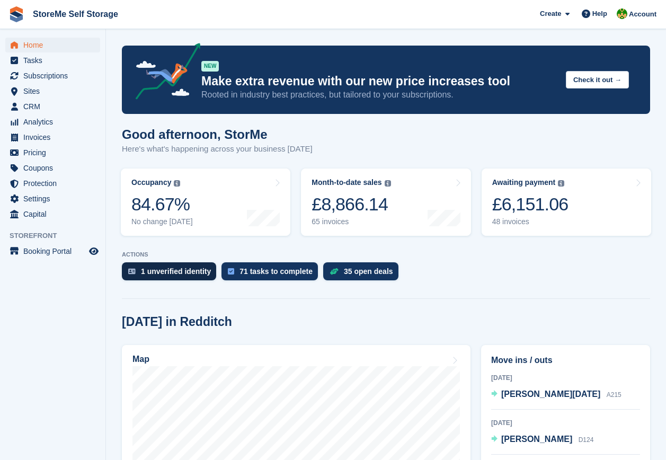
click at [152, 268] on div "1 unverified identity" at bounding box center [176, 271] width 70 height 8
